Goal: Use online tool/utility: Utilize a website feature to perform a specific function

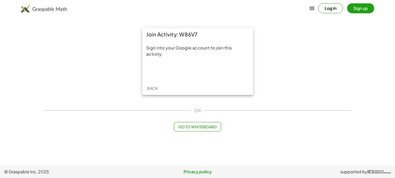
click at [326, 7] on button "Log in" at bounding box center [330, 8] width 25 height 10
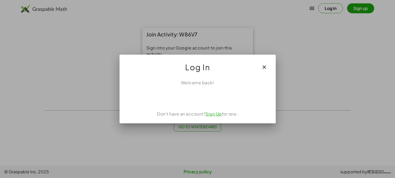
click at [265, 64] on icon "button" at bounding box center [264, 67] width 6 height 6
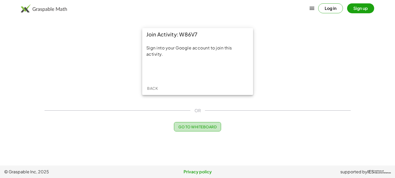
click at [202, 127] on span "Go to Whiteboard" at bounding box center [197, 126] width 38 height 5
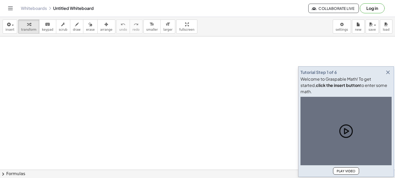
click at [386, 75] on icon "button" at bounding box center [387, 72] width 6 height 6
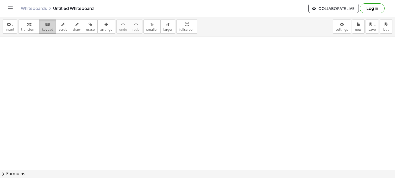
click at [45, 23] on icon "keyboard" at bounding box center [47, 24] width 5 height 6
click at [73, 29] on span "draw" at bounding box center [77, 30] width 8 height 4
click at [8, 28] on span "insert" at bounding box center [9, 30] width 9 height 4
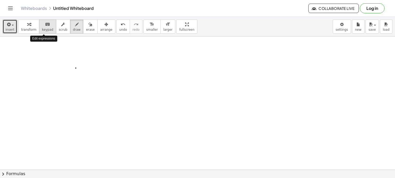
click at [45, 26] on icon "keyboard" at bounding box center [47, 24] width 5 height 6
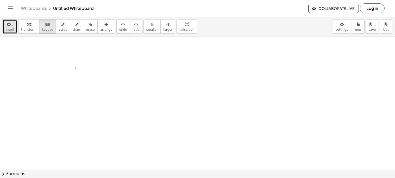
click at [6, 28] on span "insert" at bounding box center [9, 30] width 9 height 4
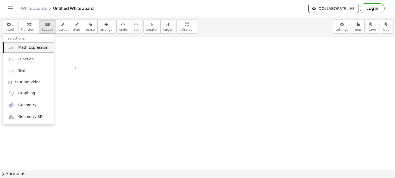
click at [41, 49] on span "Math Expression" at bounding box center [33, 47] width 30 height 5
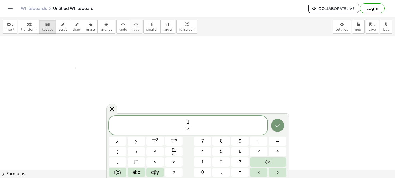
click at [191, 125] on span "1 2 ​ ​" at bounding box center [188, 126] width 159 height 14
click at [278, 126] on icon "Done" at bounding box center [277, 125] width 6 height 6
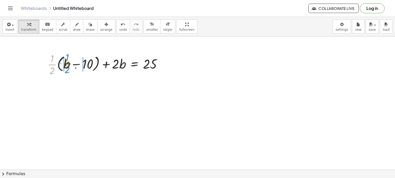
drag, startPoint x: 49, startPoint y: 66, endPoint x: 70, endPoint y: 65, distance: 21.6
click at [70, 65] on div at bounding box center [107, 64] width 124 height 26
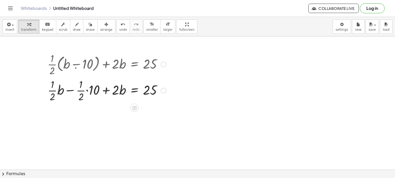
click at [87, 91] on div at bounding box center [107, 90] width 124 height 26
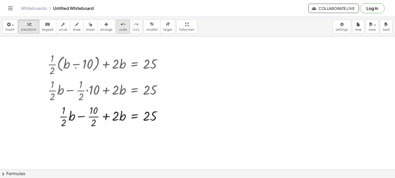
click at [119, 29] on span "undo" at bounding box center [123, 30] width 8 height 4
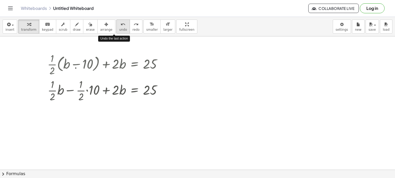
click at [119, 29] on span "undo" at bounding box center [123, 30] width 8 height 4
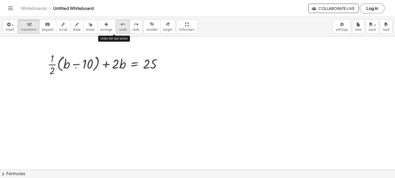
click at [119, 29] on span "undo" at bounding box center [123, 30] width 8 height 4
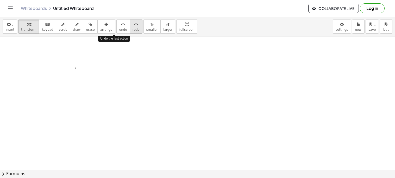
click at [130, 29] on button "redo redo" at bounding box center [136, 27] width 13 height 14
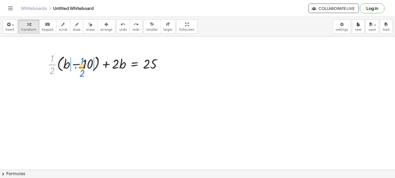
drag, startPoint x: 55, startPoint y: 64, endPoint x: 83, endPoint y: 65, distance: 28.1
click at [83, 65] on div at bounding box center [107, 64] width 124 height 26
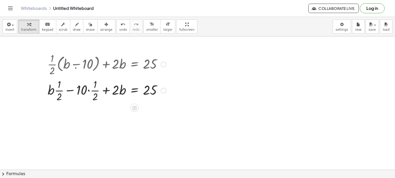
click at [88, 92] on div at bounding box center [107, 90] width 124 height 26
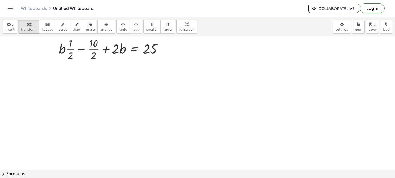
scroll to position [67, 0]
click at [94, 49] on div at bounding box center [107, 49] width 124 height 26
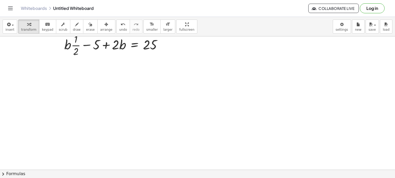
scroll to position [98, 0]
drag, startPoint x: 88, startPoint y: 45, endPoint x: 145, endPoint y: 49, distance: 57.6
click at [145, 49] on div at bounding box center [107, 44] width 124 height 26
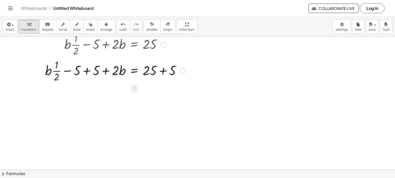
click at [163, 70] on div at bounding box center [114, 70] width 145 height 26
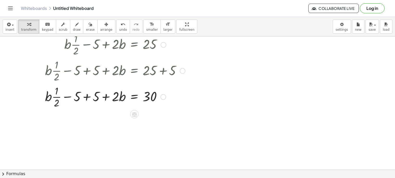
click at [86, 98] on div at bounding box center [114, 96] width 145 height 26
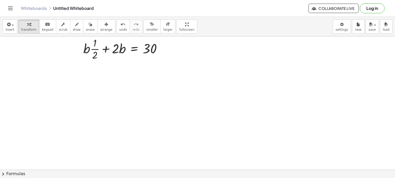
scroll to position [145, 0]
drag, startPoint x: 119, startPoint y: 48, endPoint x: 95, endPoint y: 50, distance: 23.8
click at [95, 50] on div at bounding box center [114, 49] width 145 height 26
click at [106, 50] on div at bounding box center [114, 49] width 145 height 26
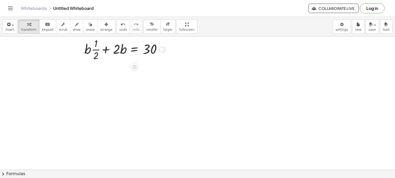
click at [106, 50] on div at bounding box center [114, 49] width 145 height 26
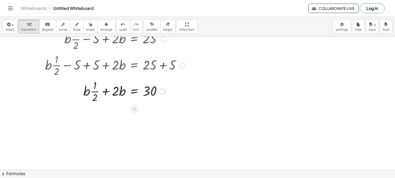
scroll to position [103, 0]
click at [119, 29] on span "undo" at bounding box center [123, 30] width 8 height 4
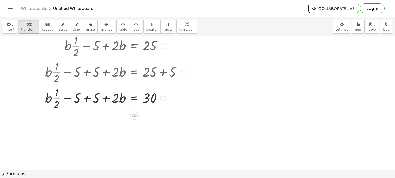
scroll to position [95, 0]
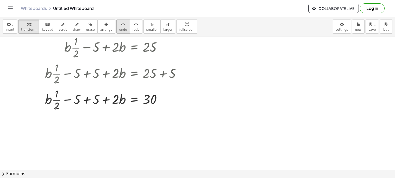
click at [116, 25] on button "undo undo" at bounding box center [123, 27] width 14 height 14
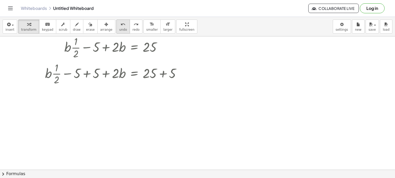
click at [116, 25] on button "undo undo" at bounding box center [123, 27] width 14 height 14
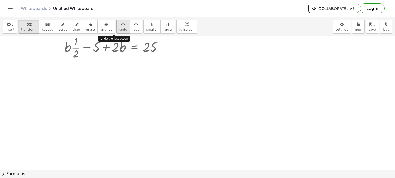
click at [116, 25] on button "undo undo" at bounding box center [123, 27] width 14 height 14
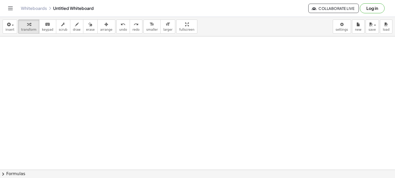
scroll to position [0, 0]
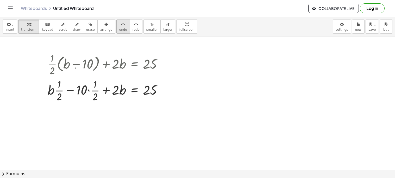
click at [119, 29] on span "undo" at bounding box center [123, 30] width 8 height 4
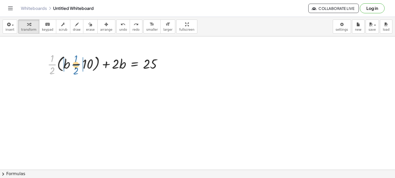
drag, startPoint x: 51, startPoint y: 62, endPoint x: 74, endPoint y: 61, distance: 22.9
click at [74, 61] on div at bounding box center [107, 64] width 124 height 26
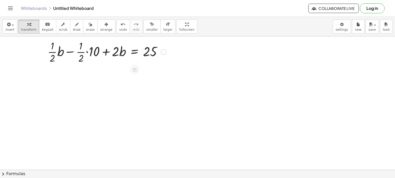
scroll to position [41, 0]
click at [88, 50] on div at bounding box center [107, 49] width 124 height 26
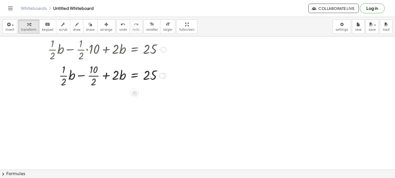
click at [91, 75] on div at bounding box center [107, 75] width 124 height 26
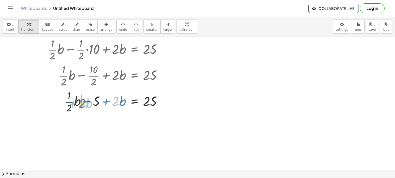
drag, startPoint x: 119, startPoint y: 101, endPoint x: 86, endPoint y: 103, distance: 33.1
click at [86, 103] on div at bounding box center [107, 101] width 124 height 26
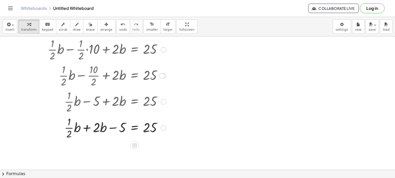
click at [85, 128] on div at bounding box center [107, 127] width 124 height 26
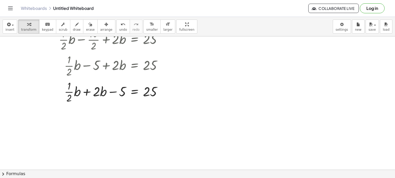
scroll to position [77, 0]
click at [70, 94] on div at bounding box center [107, 91] width 124 height 26
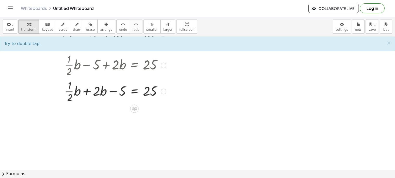
click at [69, 94] on div at bounding box center [107, 91] width 124 height 26
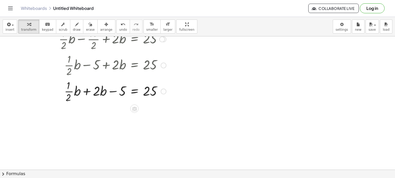
click at [69, 94] on div at bounding box center [107, 91] width 124 height 26
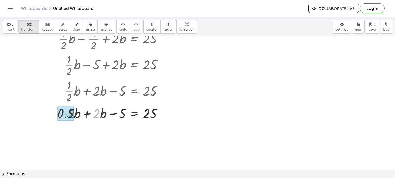
drag, startPoint x: 98, startPoint y: 114, endPoint x: 72, endPoint y: 114, distance: 26.3
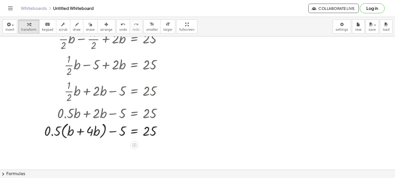
scroll to position [114, 0]
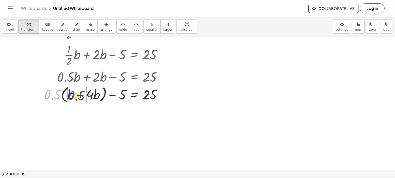
drag, startPoint x: 57, startPoint y: 94, endPoint x: 83, endPoint y: 96, distance: 25.5
click at [83, 96] on div at bounding box center [105, 94] width 127 height 20
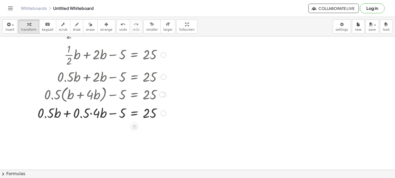
click at [67, 114] on div at bounding box center [102, 113] width 134 height 18
click at [92, 113] on div at bounding box center [102, 113] width 134 height 18
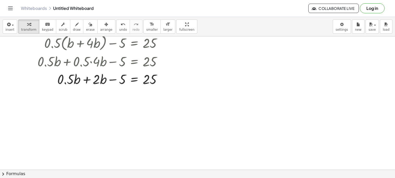
scroll to position [165, 0]
drag, startPoint x: 71, startPoint y: 81, endPoint x: 102, endPoint y: 81, distance: 31.7
click at [102, 81] on div at bounding box center [102, 79] width 134 height 18
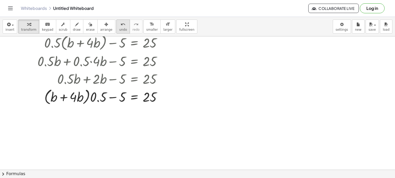
click at [120, 25] on icon "undo" at bounding box center [122, 24] width 5 height 6
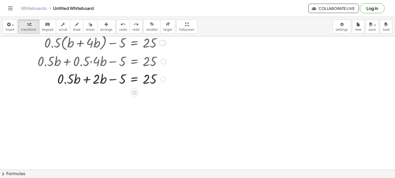
click at [87, 80] on div at bounding box center [112, 79] width 114 height 18
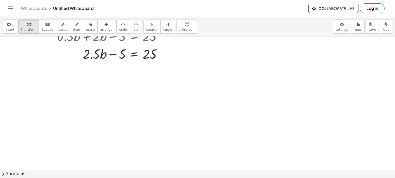
scroll to position [209, 0]
click at [111, 53] on div at bounding box center [102, 52] width 134 height 18
drag, startPoint x: 120, startPoint y: 53, endPoint x: 157, endPoint y: 57, distance: 37.4
click at [157, 57] on div at bounding box center [102, 52] width 134 height 18
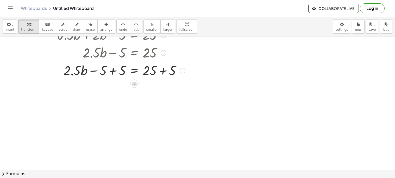
click at [162, 70] on div at bounding box center [111, 70] width 153 height 18
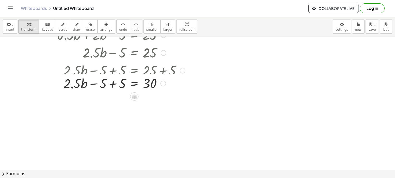
click at [112, 72] on div at bounding box center [111, 70] width 153 height 18
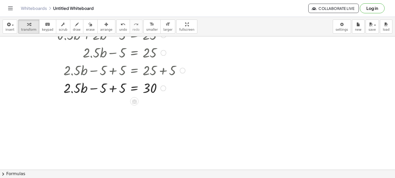
click at [115, 90] on div at bounding box center [111, 88] width 153 height 18
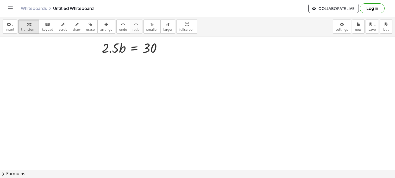
scroll to position [250, 0]
drag, startPoint x: 118, startPoint y: 48, endPoint x: 164, endPoint y: 51, distance: 46.7
click at [164, 51] on div at bounding box center [111, 47] width 153 height 18
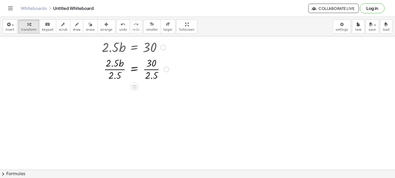
click at [117, 69] on div at bounding box center [111, 69] width 153 height 26
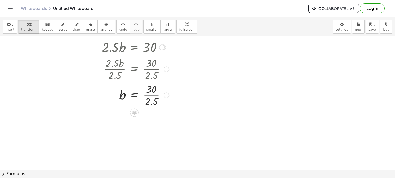
click at [150, 94] on div at bounding box center [111, 95] width 153 height 26
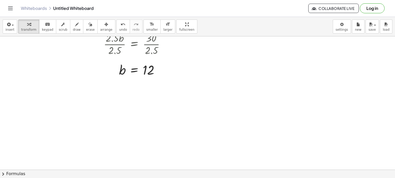
scroll to position [276, 0]
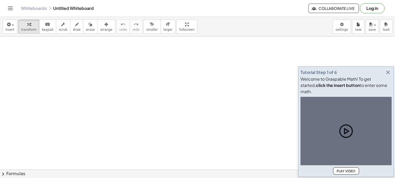
click at [385, 75] on icon "button" at bounding box center [387, 72] width 6 height 6
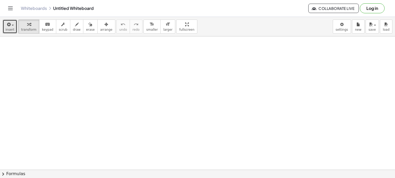
click at [6, 28] on span "insert" at bounding box center [9, 30] width 9 height 4
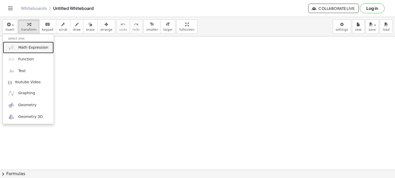
click at [30, 48] on span "Math Expression" at bounding box center [33, 47] width 30 height 5
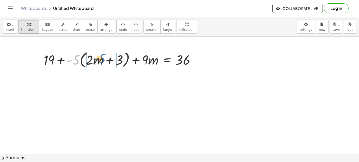
drag, startPoint x: 76, startPoint y: 62, endPoint x: 101, endPoint y: 60, distance: 25.3
click at [101, 60] on div at bounding box center [121, 59] width 160 height 20
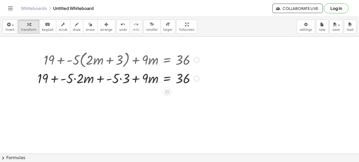
click at [75, 80] on div at bounding box center [118, 78] width 167 height 18
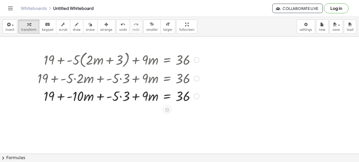
click at [120, 98] on div at bounding box center [118, 96] width 167 height 18
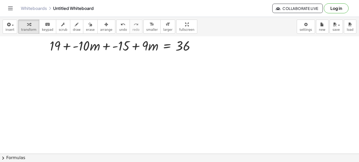
scroll to position [51, 0]
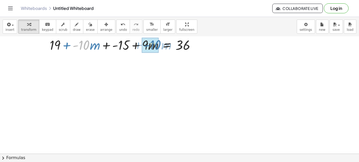
drag, startPoint x: 84, startPoint y: 47, endPoint x: 155, endPoint y: 47, distance: 70.7
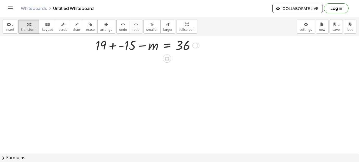
scroll to position [68, 0]
drag, startPoint x: 132, startPoint y: 48, endPoint x: 106, endPoint y: 50, distance: 25.3
click at [106, 50] on div at bounding box center [118, 46] width 167 height 18
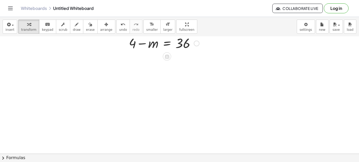
scroll to position [86, 0]
drag, startPoint x: 132, startPoint y: 48, endPoint x: 185, endPoint y: 52, distance: 53.2
click at [185, 52] on div at bounding box center [118, 46] width 167 height 18
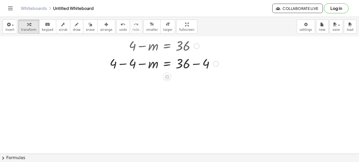
click at [196, 64] on div at bounding box center [128, 63] width 186 height 18
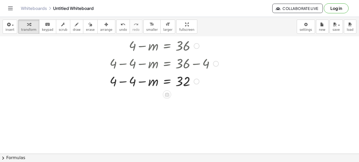
click at [120, 82] on div at bounding box center [128, 81] width 186 height 18
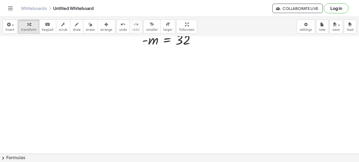
scroll to position [126, 0]
click at [179, 44] on div at bounding box center [128, 39] width 186 height 17
click at [151, 43] on div at bounding box center [128, 39] width 186 height 17
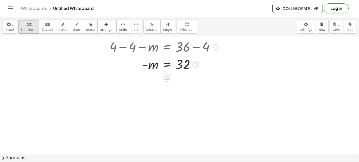
scroll to position [102, 0]
drag, startPoint x: 151, startPoint y: 64, endPoint x: 182, endPoint y: 65, distance: 31.5
click at [182, 65] on div at bounding box center [128, 64] width 186 height 17
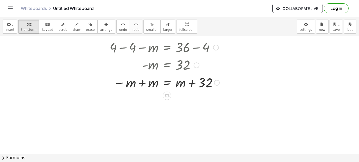
click at [192, 82] on div at bounding box center [128, 82] width 187 height 18
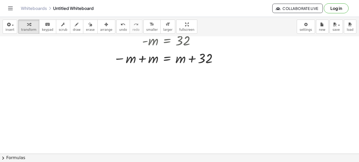
scroll to position [143, 0]
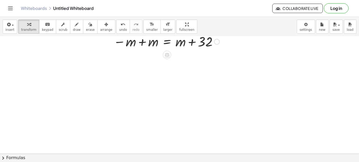
click at [139, 43] on div at bounding box center [128, 41] width 187 height 18
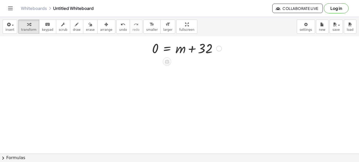
scroll to position [154, 0]
click at [191, 49] on div at bounding box center [129, 47] width 189 height 18
drag, startPoint x: 167, startPoint y: 49, endPoint x: 195, endPoint y: 51, distance: 27.2
click at [195, 51] on div at bounding box center [129, 47] width 189 height 18
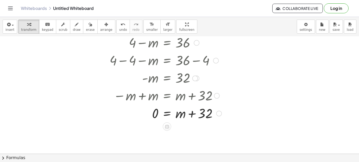
scroll to position [86, 0]
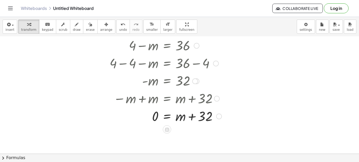
click at [190, 114] on div at bounding box center [129, 116] width 189 height 18
drag, startPoint x: 200, startPoint y: 118, endPoint x: 158, endPoint y: 117, distance: 41.9
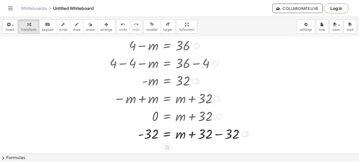
click at [218, 135] on div at bounding box center [143, 133] width 216 height 18
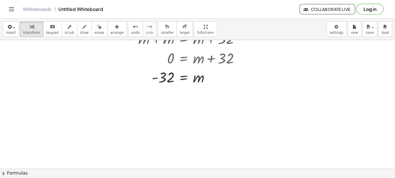
scroll to position [149, 0]
click at [139, 74] on div at bounding box center [129, 69] width 189 height 17
click at [10, 22] on div "button" at bounding box center [9, 24] width 9 height 6
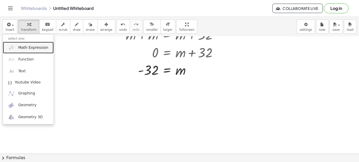
click at [32, 48] on span "Math Expression" at bounding box center [33, 47] width 30 height 5
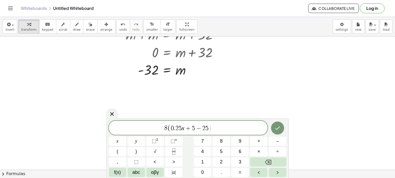
click at [196, 128] on span "−" at bounding box center [199, 128] width 8 height 6
click at [217, 129] on span "8 ( 0 . 2 5 x + 5 ) ​ − 2 5" at bounding box center [188, 128] width 159 height 9
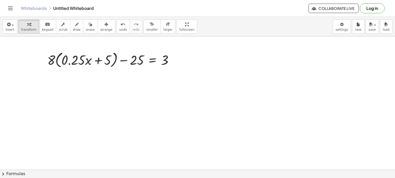
scroll to position [200, 0]
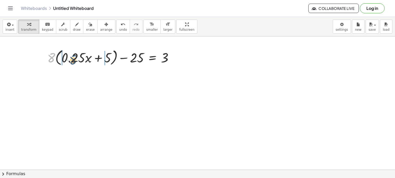
drag, startPoint x: 52, startPoint y: 59, endPoint x: 77, endPoint y: 61, distance: 25.1
click at [77, 61] on div at bounding box center [112, 57] width 135 height 20
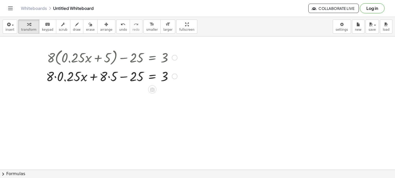
click at [55, 78] on div at bounding box center [111, 76] width 136 height 18
click at [152, 58] on div "+ · 8 · ( + · 0.25 · x + 5 ) − 25 = 3 + · 0.25 · x + 5 − 25 = 3 · 8 · 8 · 2 + ·…" at bounding box center [152, 58] width 0 height 0
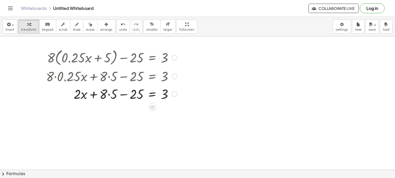
click at [109, 92] on div at bounding box center [111, 94] width 136 height 18
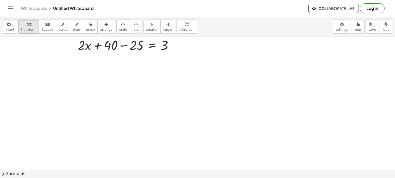
scroll to position [249, 0]
drag, startPoint x: 108, startPoint y: 47, endPoint x: 135, endPoint y: 49, distance: 26.8
drag, startPoint x: 138, startPoint y: 45, endPoint x: 163, endPoint y: 46, distance: 25.5
click at [163, 46] on div at bounding box center [111, 45] width 136 height 18
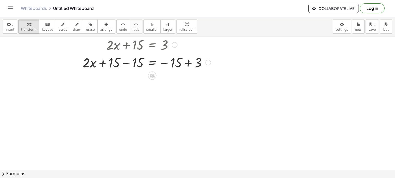
click at [187, 65] on div at bounding box center [128, 62] width 170 height 18
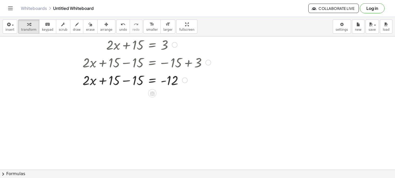
click at [125, 80] on div at bounding box center [128, 80] width 170 height 18
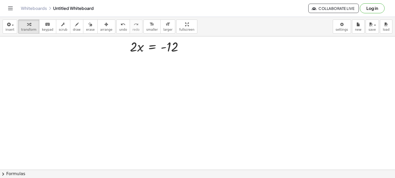
scroll to position [301, 0]
click at [138, 48] on div at bounding box center [128, 45] width 170 height 18
drag, startPoint x: 138, startPoint y: 48, endPoint x: 169, endPoint y: 47, distance: 31.5
click at [169, 47] on div at bounding box center [128, 45] width 170 height 18
click at [171, 66] on div at bounding box center [128, 67] width 170 height 26
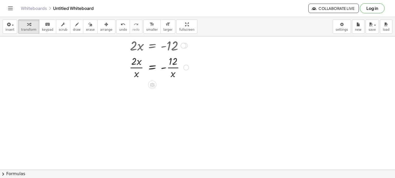
click at [134, 69] on div at bounding box center [128, 67] width 170 height 26
drag, startPoint x: 137, startPoint y: 65, endPoint x: 172, endPoint y: 64, distance: 35.4
click at [172, 64] on div at bounding box center [128, 67] width 170 height 26
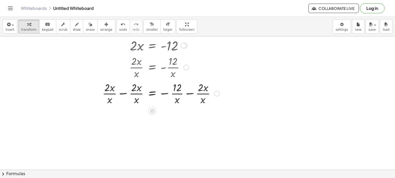
click at [121, 95] on div at bounding box center [132, 93] width 178 height 26
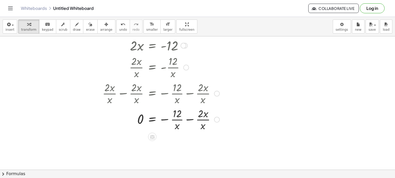
click at [187, 119] on div at bounding box center [132, 119] width 178 height 26
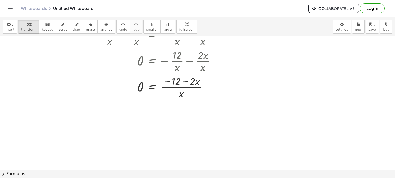
scroll to position [360, 0]
click at [183, 85] on div at bounding box center [132, 87] width 178 height 26
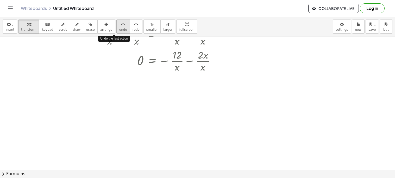
click at [120, 25] on icon "undo" at bounding box center [122, 24] width 5 height 6
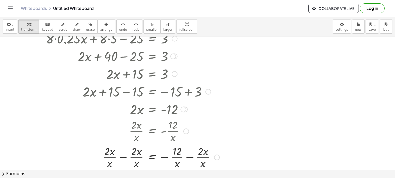
scroll to position [236, 0]
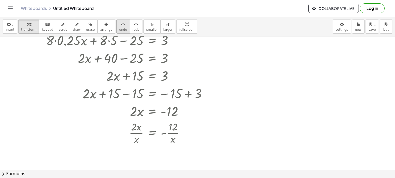
click at [119, 31] on span "undo" at bounding box center [123, 30] width 8 height 4
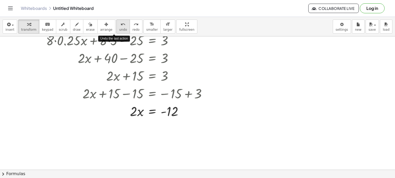
click at [119, 31] on span "undo" at bounding box center [123, 30] width 8 height 4
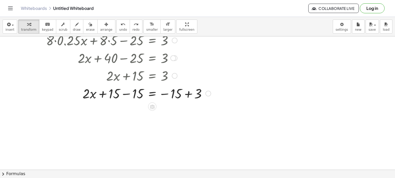
click at [126, 95] on div at bounding box center [128, 93] width 170 height 18
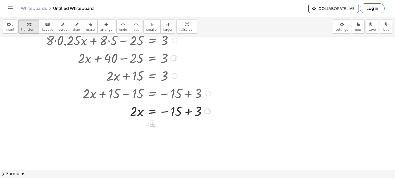
click at [188, 110] on div at bounding box center [128, 111] width 170 height 18
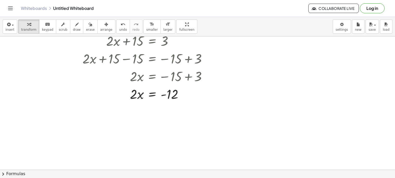
scroll to position [271, 0]
click at [151, 94] on div at bounding box center [128, 93] width 170 height 18
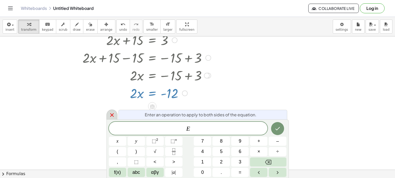
click at [113, 115] on icon at bounding box center [112, 115] width 6 height 6
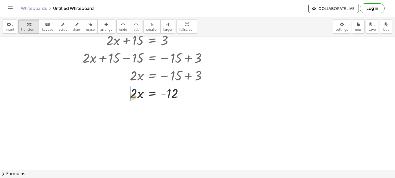
drag, startPoint x: 165, startPoint y: 95, endPoint x: 134, endPoint y: 98, distance: 31.0
click at [134, 98] on div at bounding box center [128, 93] width 170 height 18
click at [119, 29] on span "undo" at bounding box center [123, 30] width 8 height 4
drag, startPoint x: 135, startPoint y: 95, endPoint x: 134, endPoint y: 98, distance: 3.5
click at [134, 98] on div at bounding box center [134, 93] width 170 height 18
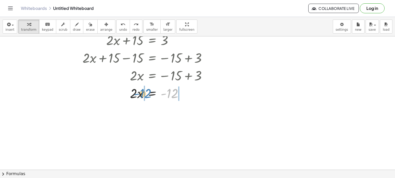
drag, startPoint x: 171, startPoint y: 95, endPoint x: 144, endPoint y: 95, distance: 27.6
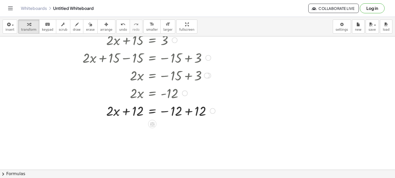
click at [126, 109] on div at bounding box center [130, 111] width 174 height 18
click at [186, 112] on div at bounding box center [130, 111] width 174 height 18
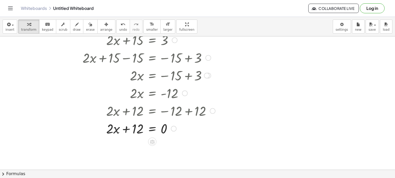
click at [125, 126] on div at bounding box center [130, 128] width 174 height 18
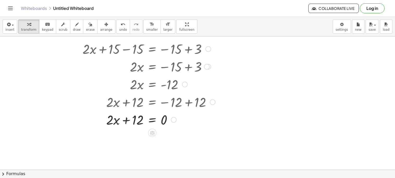
scroll to position [282, 0]
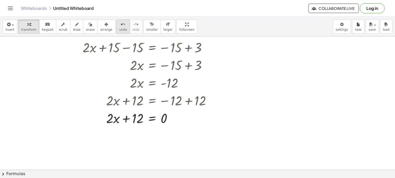
click at [120, 26] on icon "undo" at bounding box center [122, 24] width 5 height 6
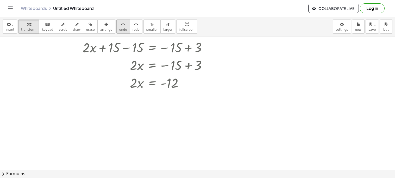
click at [120, 26] on icon "undo" at bounding box center [122, 24] width 5 height 6
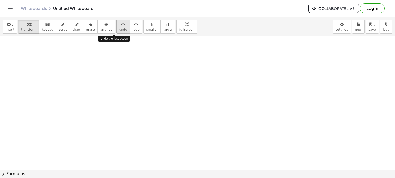
click at [120, 26] on icon "undo" at bounding box center [122, 24] width 5 height 6
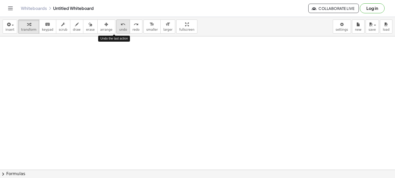
click at [120, 26] on icon "undo" at bounding box center [122, 24] width 5 height 6
click at [119, 22] on div "undo" at bounding box center [123, 24] width 8 height 6
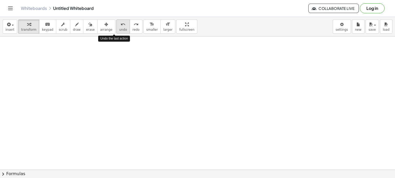
click at [119, 22] on div "undo" at bounding box center [123, 24] width 8 height 6
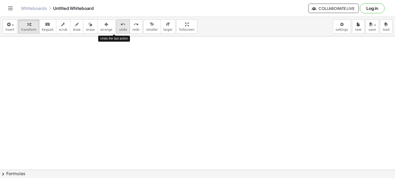
click at [119, 22] on div "undo" at bounding box center [123, 24] width 8 height 6
click at [10, 22] on div "button" at bounding box center [9, 24] width 9 height 6
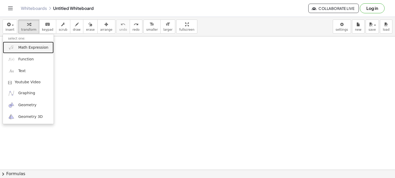
click at [34, 46] on span "Math Expression" at bounding box center [33, 47] width 30 height 5
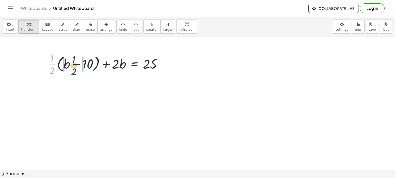
drag, startPoint x: 50, startPoint y: 64, endPoint x: 72, endPoint y: 64, distance: 21.8
click at [72, 64] on div at bounding box center [107, 64] width 124 height 26
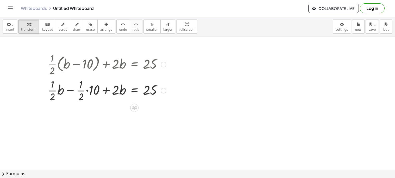
click at [87, 92] on div at bounding box center [107, 90] width 124 height 26
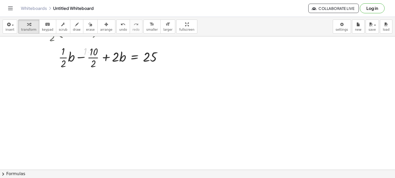
scroll to position [56, 0]
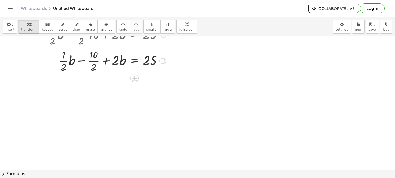
click at [63, 63] on div at bounding box center [107, 60] width 124 height 26
click at [134, 9] on div "+ · · 1 · 2 · ( + b − 10 ) + · 2 · b = 25 + · · 1 · 2 · b − · · 1 · 2 · 10 + · …" at bounding box center [134, 9] width 0 height 0
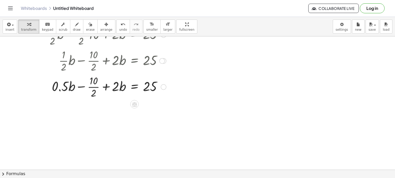
click at [94, 84] on div at bounding box center [107, 86] width 124 height 26
click at [93, 88] on div at bounding box center [107, 86] width 124 height 26
click at [93, 88] on div at bounding box center [107, 87] width 124 height 18
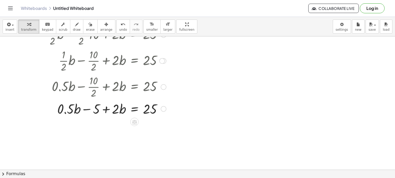
click at [88, 110] on div at bounding box center [107, 109] width 124 height 18
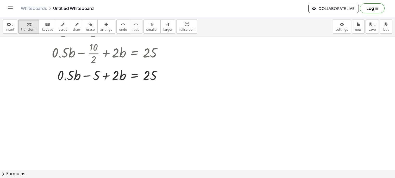
scroll to position [90, 0]
drag, startPoint x: 117, startPoint y: 76, endPoint x: 81, endPoint y: 75, distance: 35.4
click at [81, 75] on div at bounding box center [107, 75] width 124 height 18
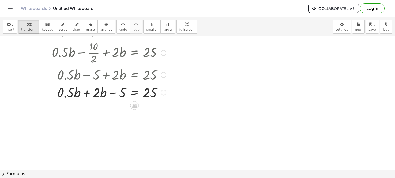
click at [87, 91] on div at bounding box center [107, 92] width 124 height 18
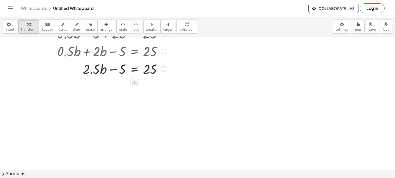
scroll to position [131, 0]
drag, startPoint x: 120, startPoint y: 69, endPoint x: 157, endPoint y: 70, distance: 37.2
click at [157, 70] on div at bounding box center [107, 69] width 124 height 18
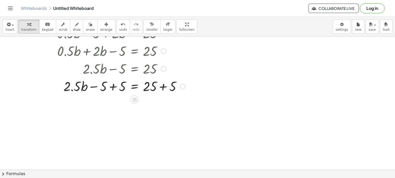
click at [163, 71] on div at bounding box center [163, 69] width 6 height 6
click at [161, 91] on div at bounding box center [116, 86] width 143 height 18
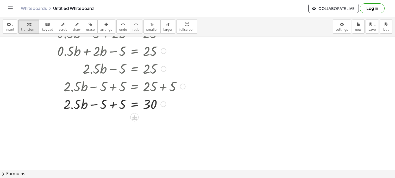
click at [162, 73] on div at bounding box center [116, 69] width 143 height 18
click at [162, 70] on div "Go back to this line Copy line as LaTeX Copy derivation as LaTeX" at bounding box center [163, 69] width 6 height 6
click at [202, 127] on div at bounding box center [197, 38] width 395 height 266
click at [92, 104] on div at bounding box center [116, 104] width 143 height 18
click at [114, 105] on div at bounding box center [116, 104] width 143 height 18
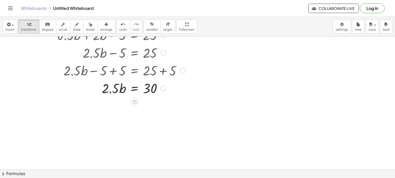
scroll to position [147, 0]
click at [120, 92] on div at bounding box center [116, 88] width 143 height 18
drag, startPoint x: 120, startPoint y: 92, endPoint x: 154, endPoint y: 86, distance: 34.8
click at [154, 86] on div at bounding box center [116, 88] width 143 height 18
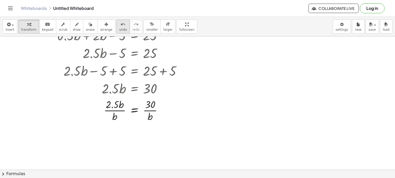
click at [119, 30] on span "undo" at bounding box center [123, 30] width 8 height 4
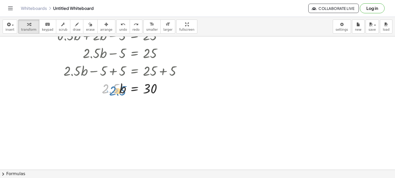
drag, startPoint x: 112, startPoint y: 92, endPoint x: 115, endPoint y: 92, distance: 3.7
click at [115, 92] on div at bounding box center [115, 88] width 144 height 18
drag, startPoint x: 153, startPoint y: 89, endPoint x: 118, endPoint y: 89, distance: 35.9
click at [118, 89] on div at bounding box center [115, 88] width 144 height 18
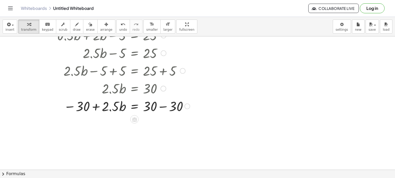
click at [97, 108] on div at bounding box center [118, 106] width 147 height 18
click at [162, 108] on div at bounding box center [118, 106] width 147 height 18
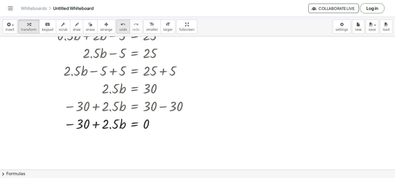
click at [116, 31] on button "undo undo" at bounding box center [123, 27] width 14 height 14
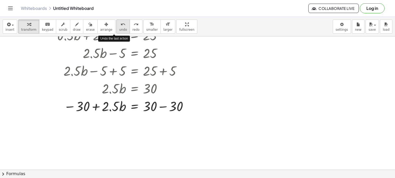
click at [116, 31] on button "undo undo" at bounding box center [123, 27] width 14 height 14
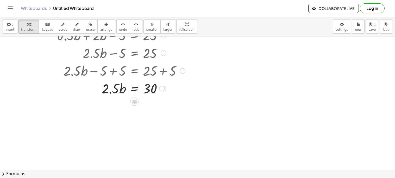
click at [135, 87] on div at bounding box center [116, 88] width 143 height 18
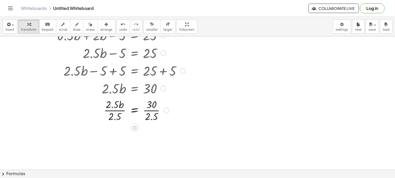
click at [148, 108] on div at bounding box center [116, 110] width 143 height 26
click at [118, 110] on div at bounding box center [119, 110] width 149 height 26
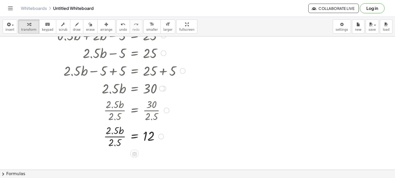
click at [110, 138] on div at bounding box center [116, 136] width 143 height 26
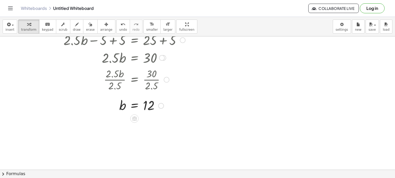
scroll to position [178, 0]
